Goal: Transaction & Acquisition: Subscribe to service/newsletter

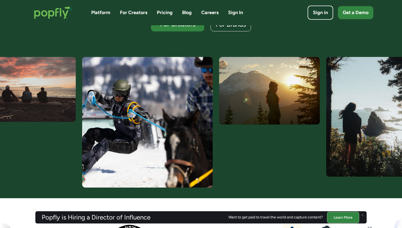
scroll to position [163, 0]
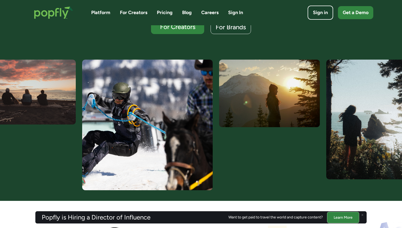
click at [127, 12] on link "For Creators" at bounding box center [133, 12] width 27 height 7
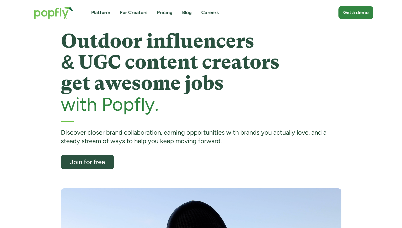
click at [166, 13] on link "Pricing" at bounding box center [165, 12] width 16 height 7
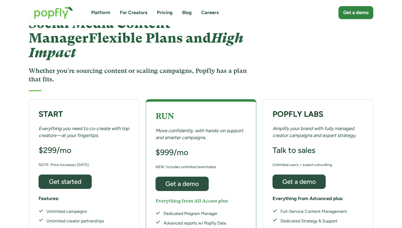
scroll to position [16, 0]
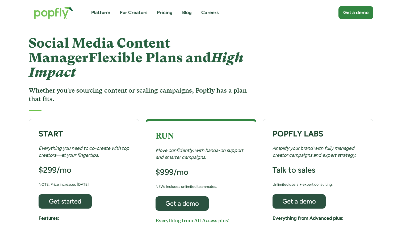
click at [126, 15] on link "For Creators" at bounding box center [133, 12] width 27 height 7
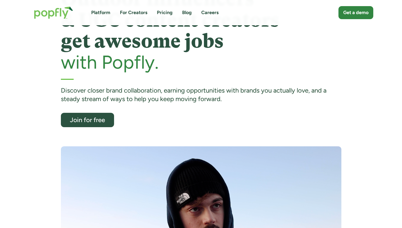
scroll to position [31, 0]
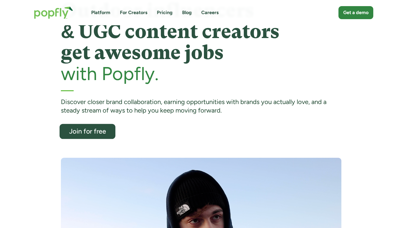
click at [90, 135] on div "Join for free" at bounding box center [87, 131] width 46 height 7
